Goal: Navigation & Orientation: Find specific page/section

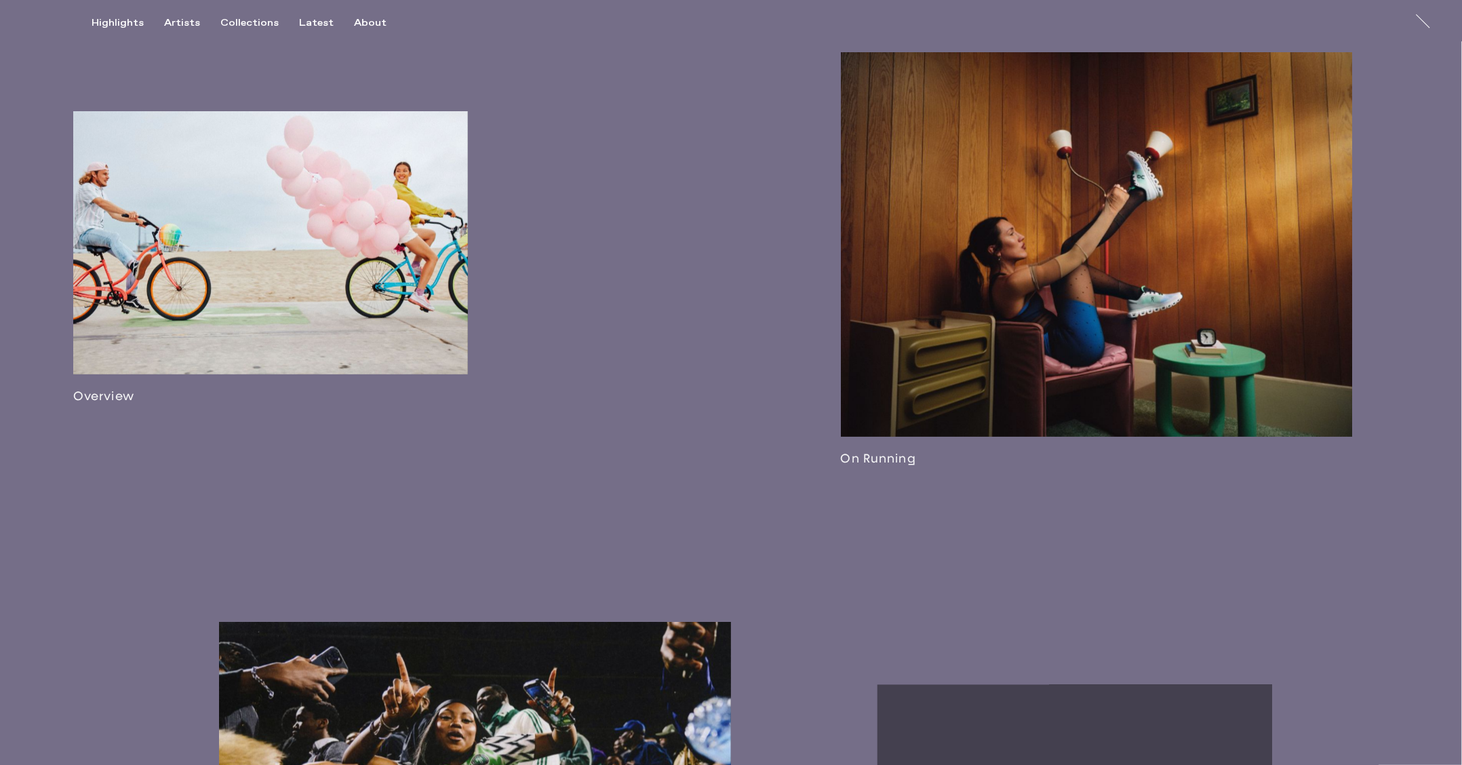
scroll to position [1031, 0]
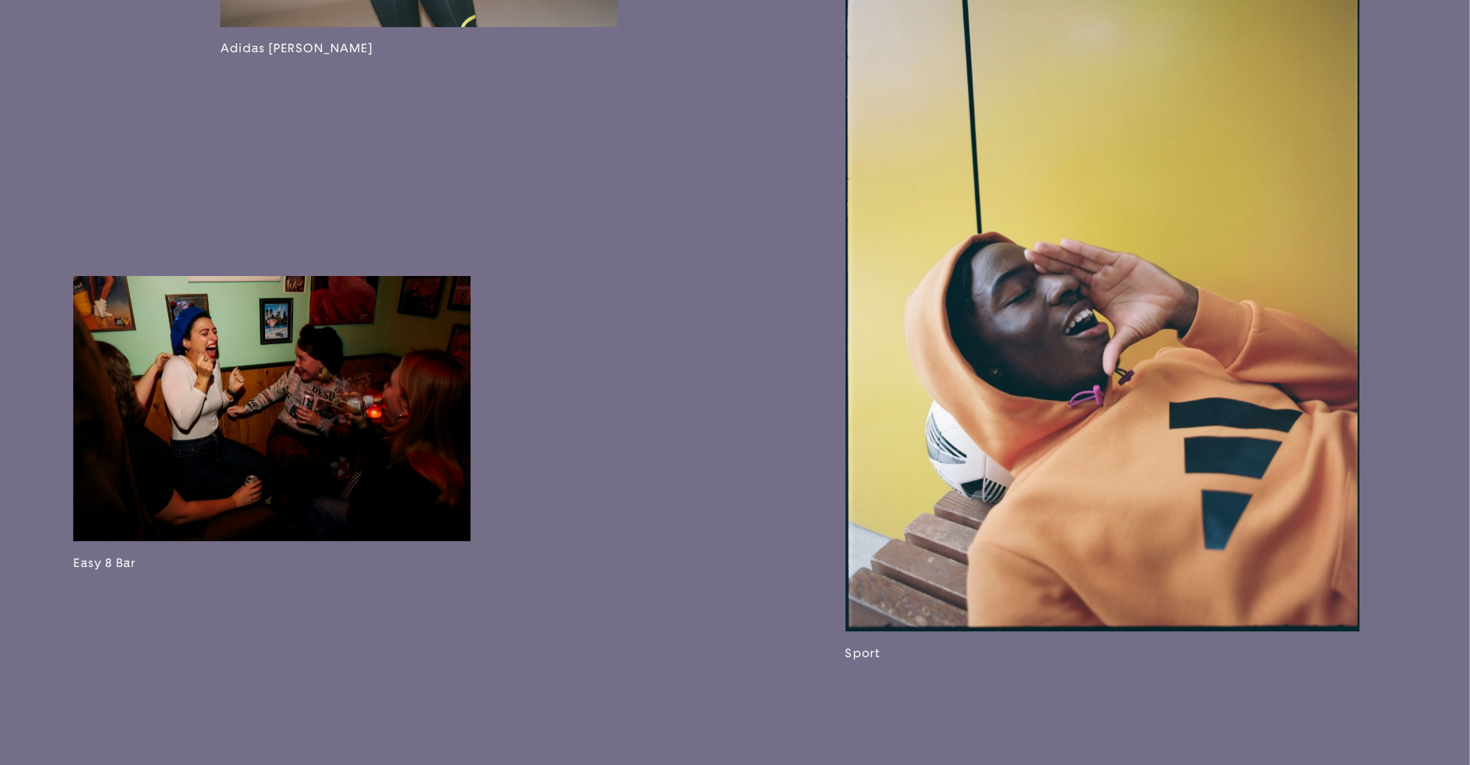
scroll to position [3402, 0]
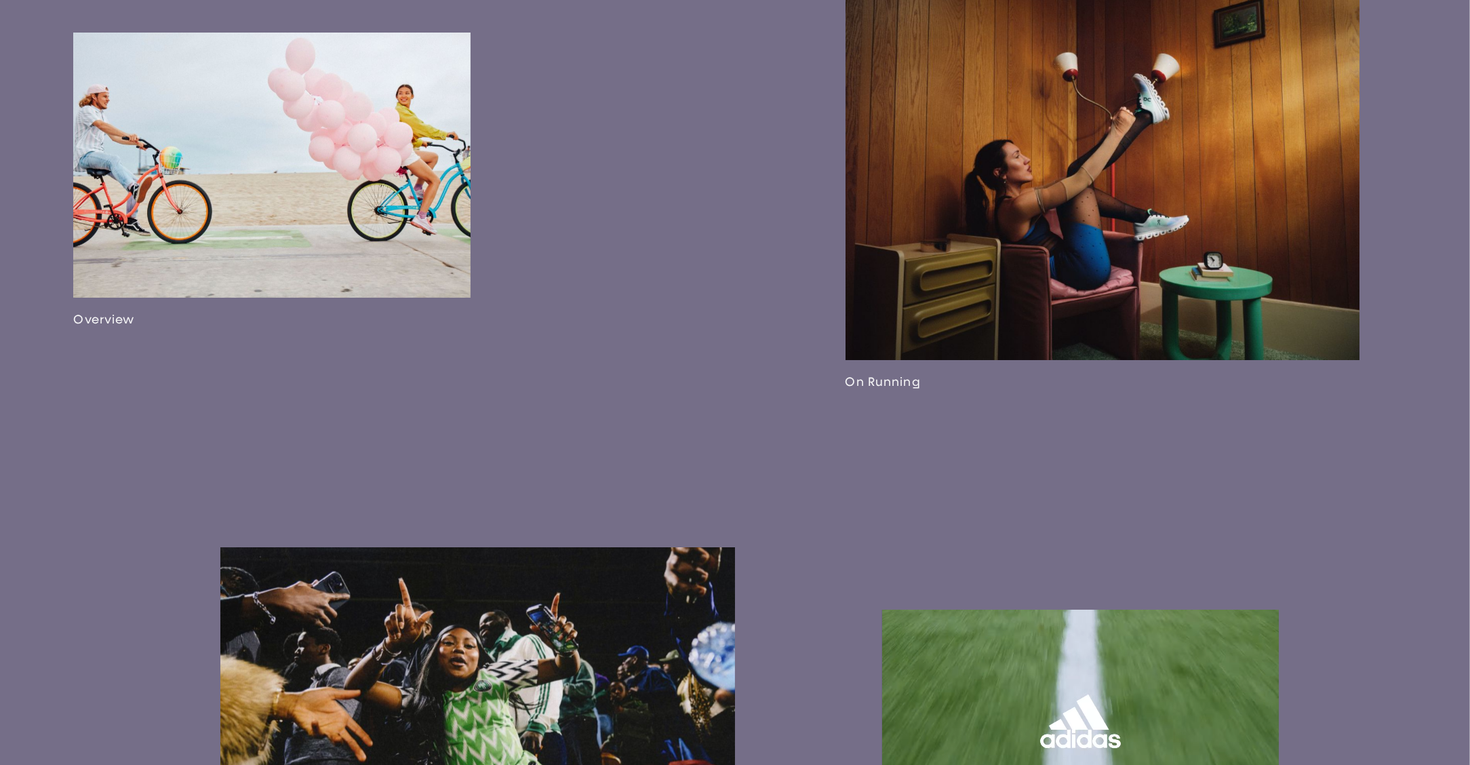
scroll to position [1424, 0]
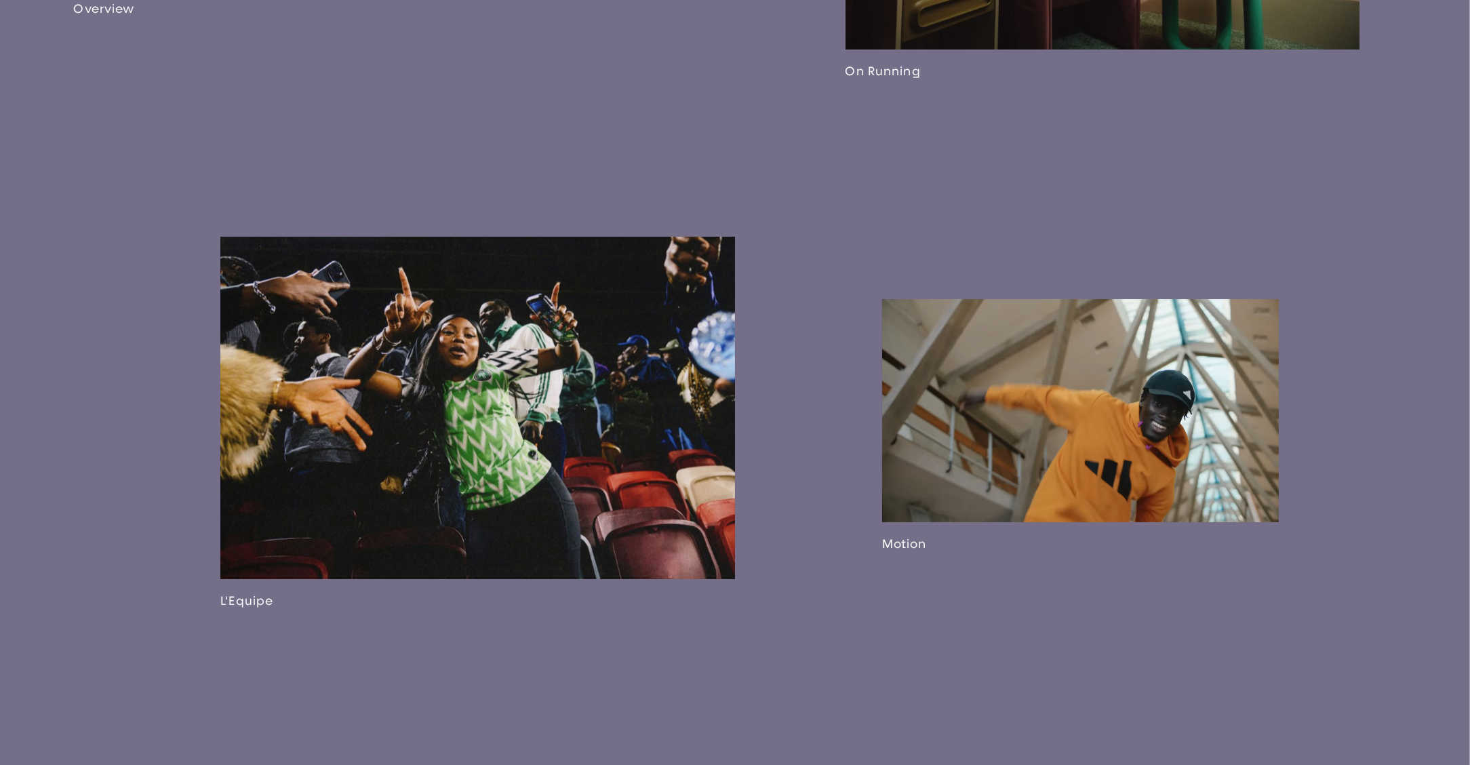
click at [1073, 468] on link at bounding box center [1080, 425] width 397 height 252
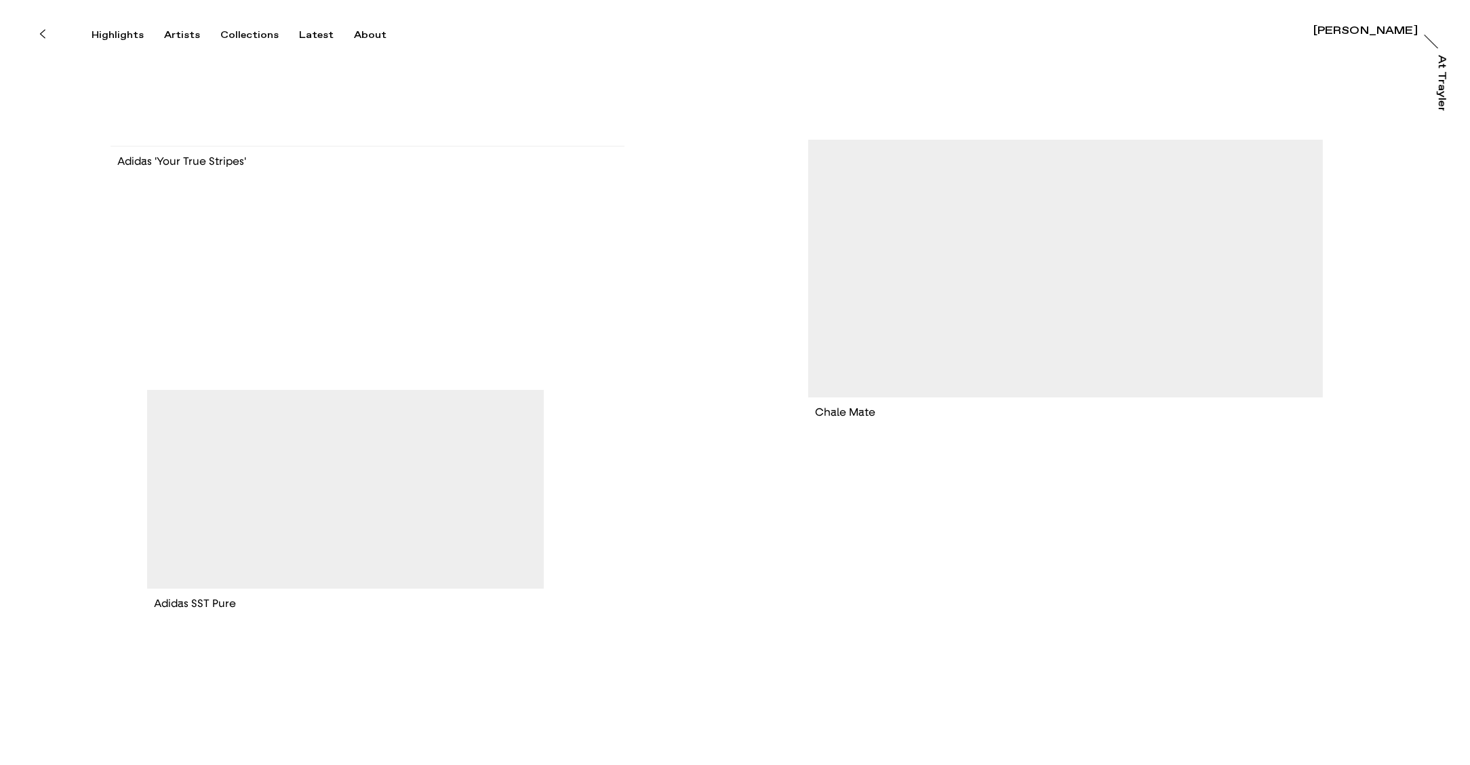
scroll to position [798, 0]
